Goal: Task Accomplishment & Management: Manage account settings

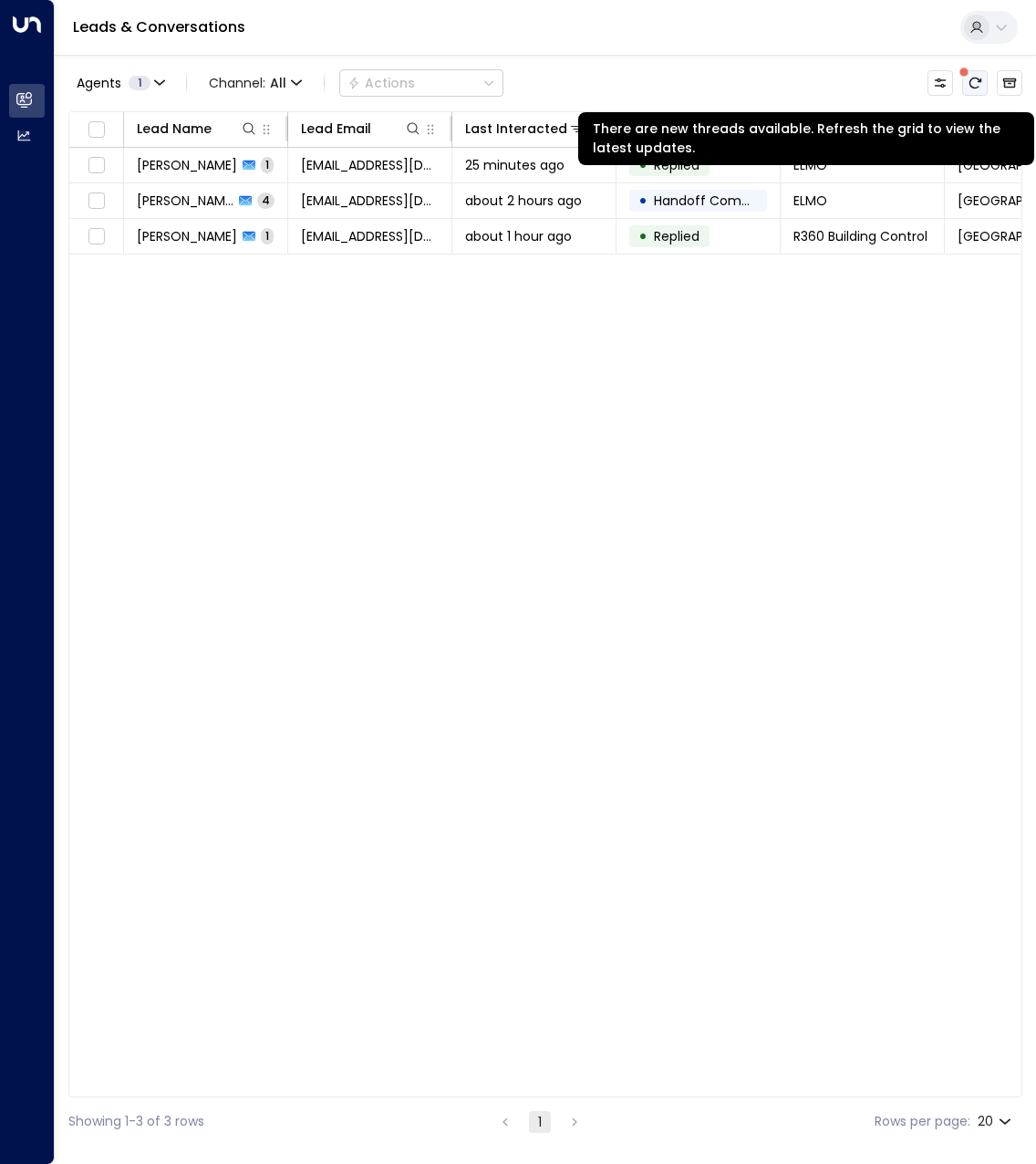
click at [979, 81] on icon "There are new threads available. Refresh the grid to view the latest updates." at bounding box center [975, 83] width 12 height 11
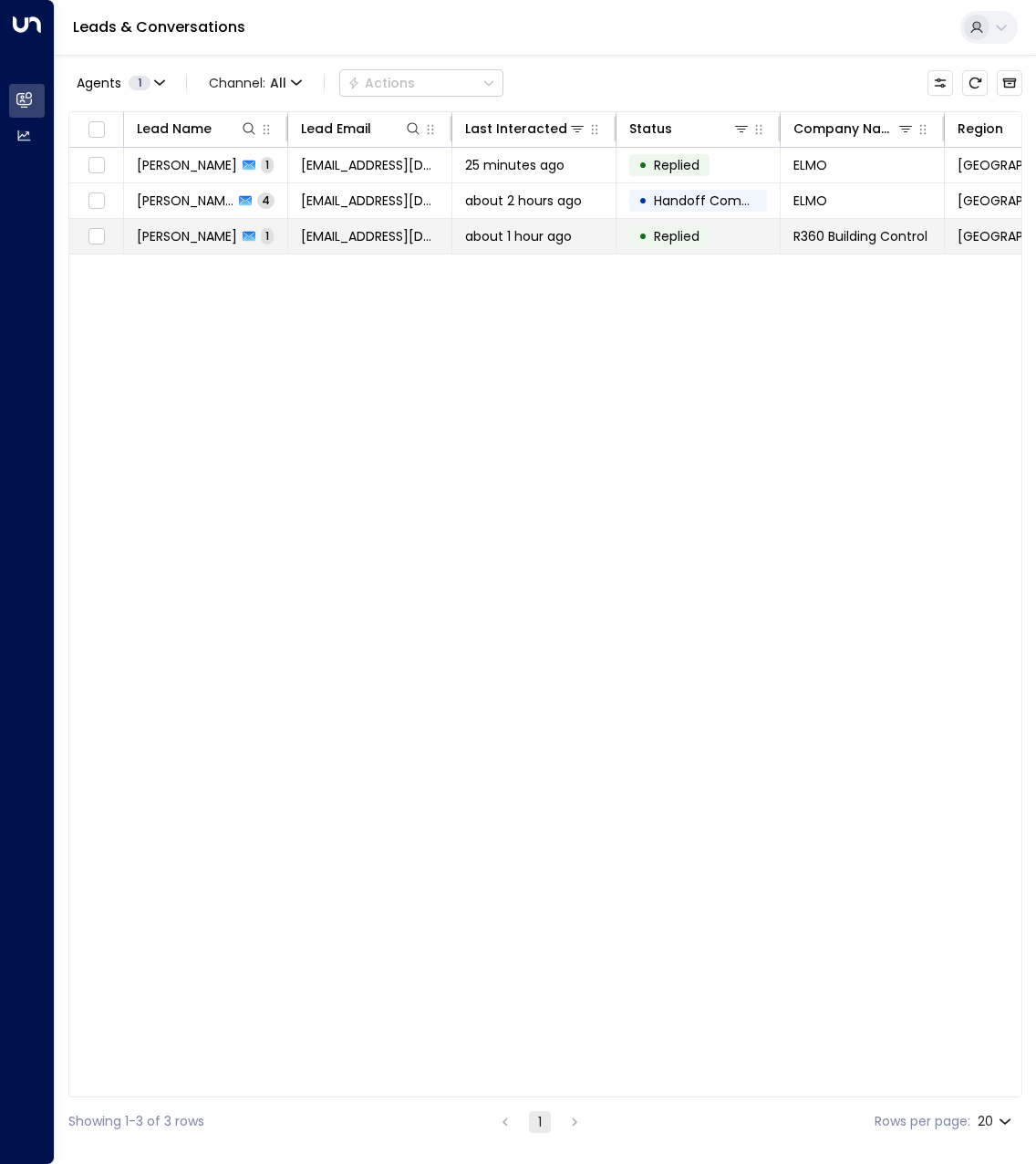
click at [189, 240] on span "[PERSON_NAME]" at bounding box center [186, 236] width 100 height 18
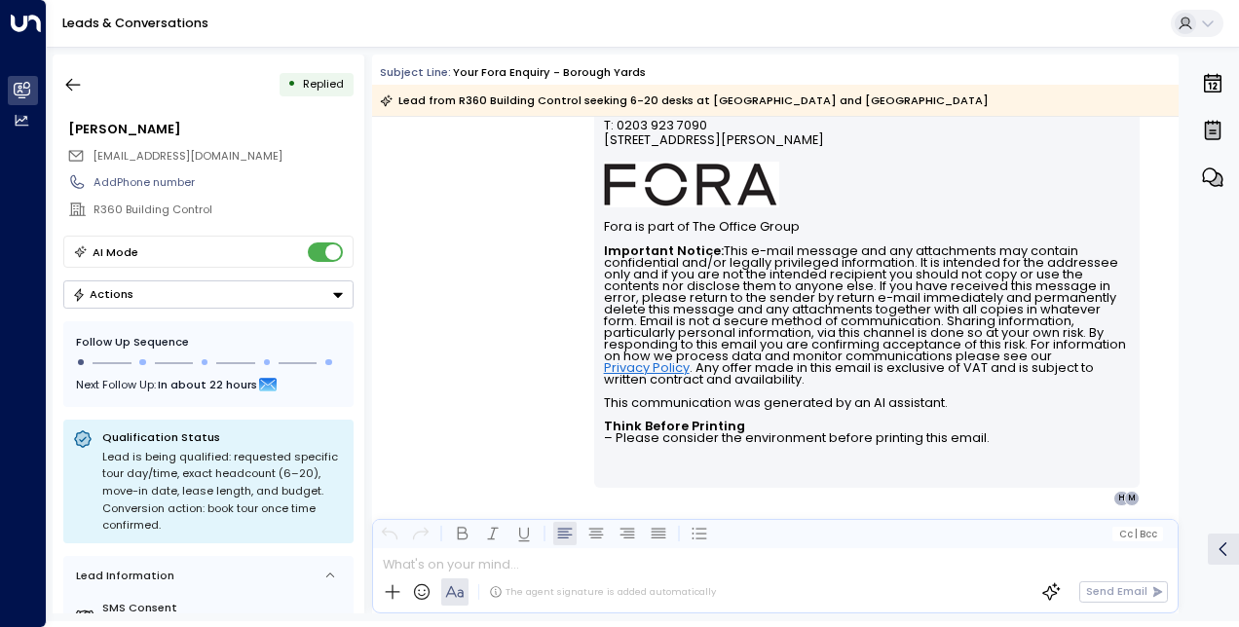
scroll to position [866, 0]
click at [83, 80] on button "button" at bounding box center [73, 84] width 35 height 35
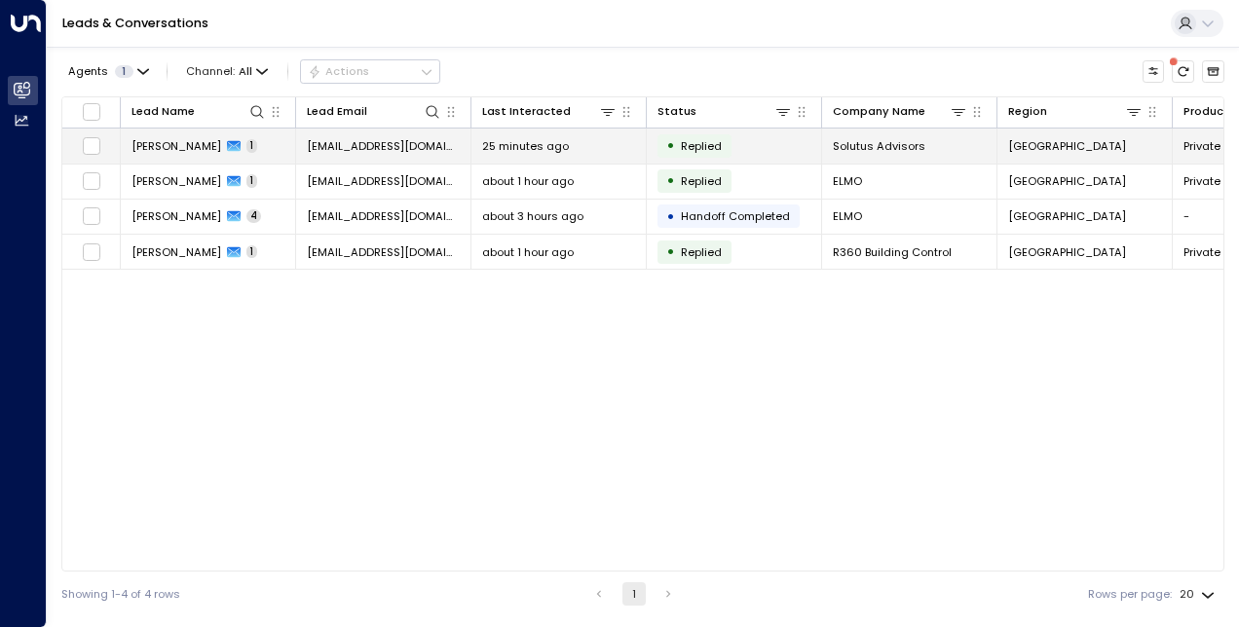
click at [175, 146] on span "[PERSON_NAME]" at bounding box center [176, 146] width 90 height 16
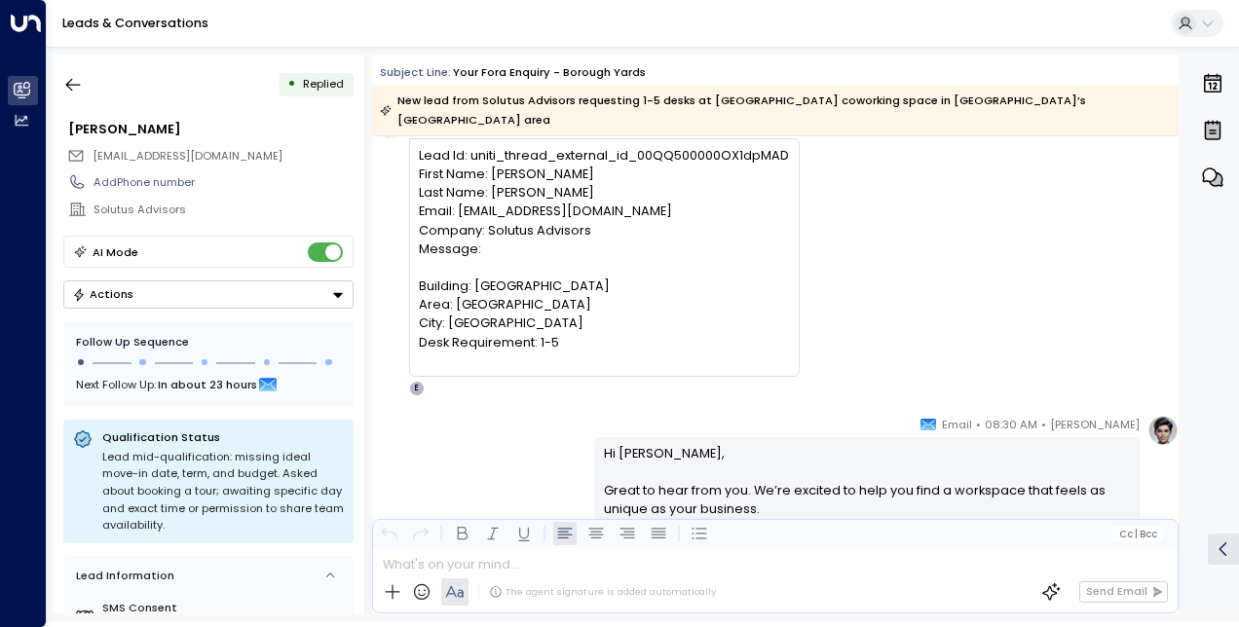
scroll to position [93, 0]
click at [72, 79] on icon "button" at bounding box center [73, 85] width 15 height 13
